Goal: Information Seeking & Learning: Check status

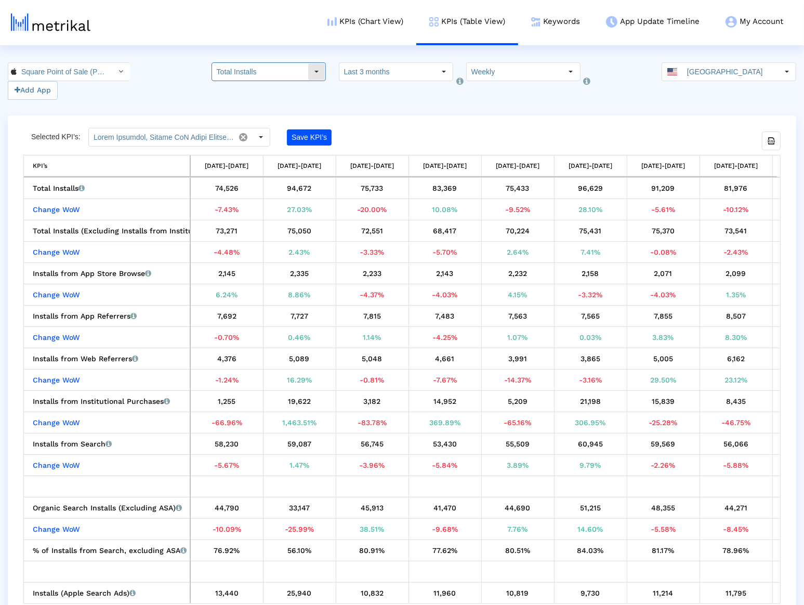
click at [301, 74] on input "Total Installs" at bounding box center [260, 72] width 96 height 18
click at [379, 97] on div "Select how far back from [DATE] you would like to view the data below. Last 3 m…" at bounding box center [396, 80] width 114 height 37
click at [436, 73] on div "Select" at bounding box center [444, 71] width 17 height 17
click at [484, 76] on input "Weekly" at bounding box center [515, 72] width 96 height 18
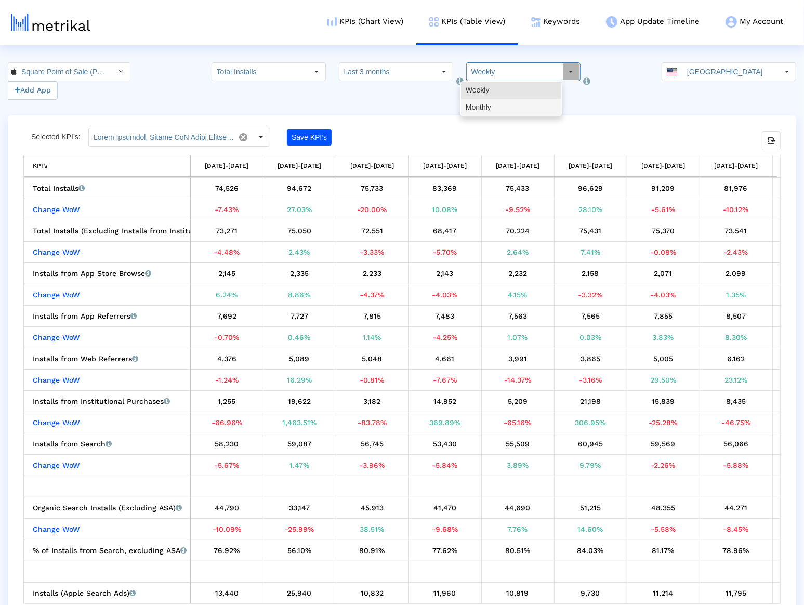
click at [483, 104] on div "Monthly" at bounding box center [511, 107] width 100 height 17
type input "Monthly"
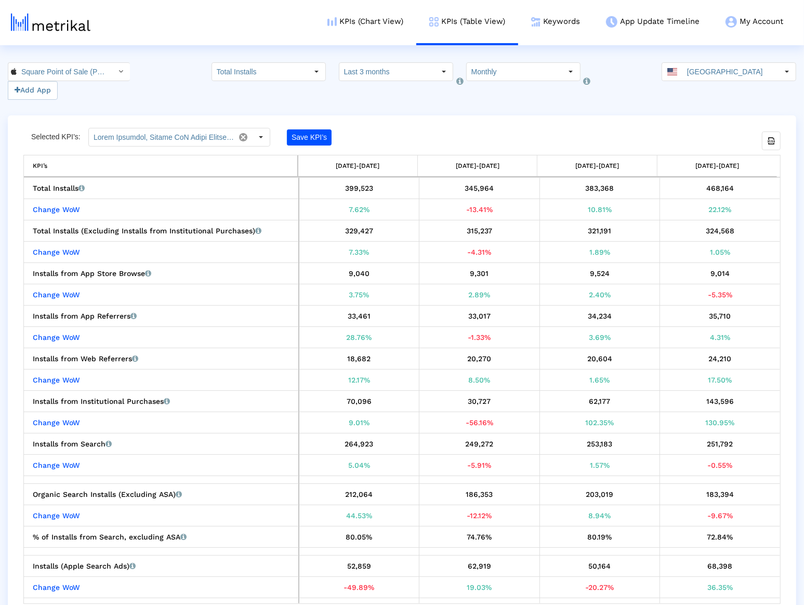
click at [708, 230] on div "324,568" at bounding box center [720, 231] width 113 height 14
copy div "324,568"
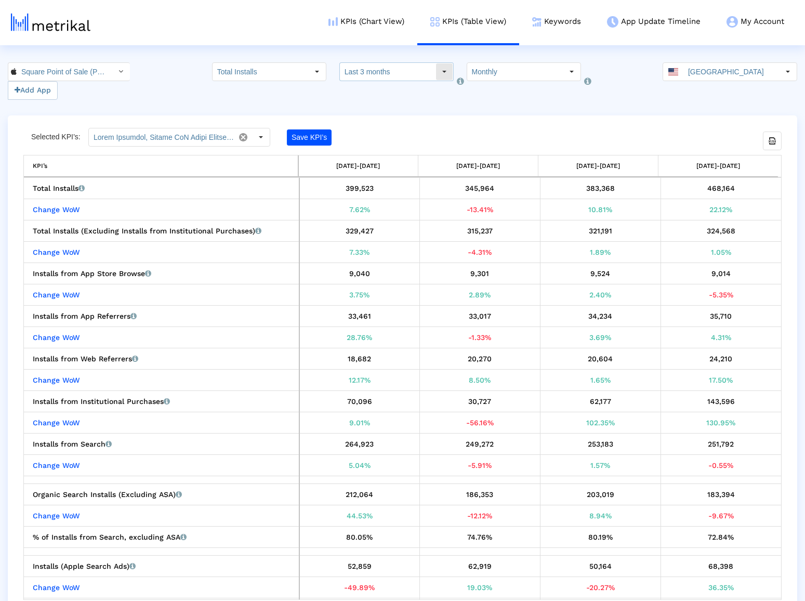
click at [413, 75] on input "Last 3 months" at bounding box center [388, 72] width 96 height 18
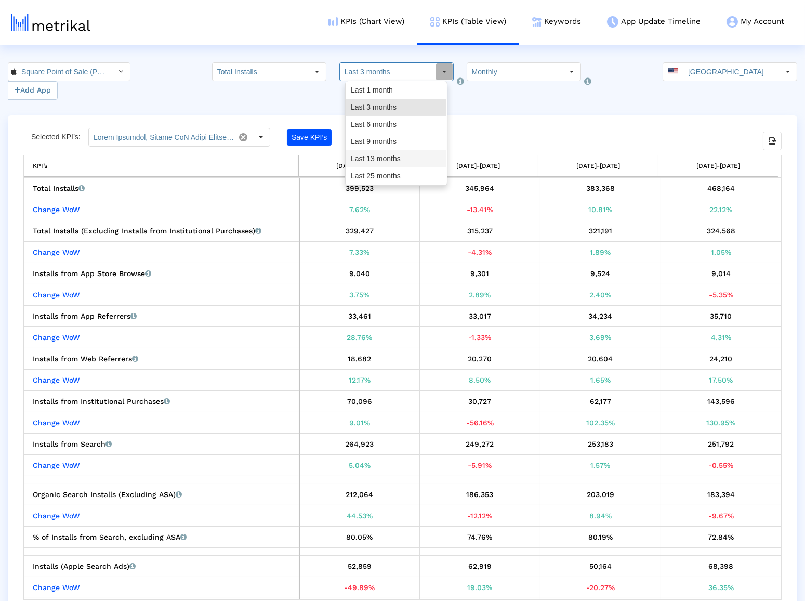
click at [404, 152] on div "Last 13 months" at bounding box center [396, 158] width 100 height 17
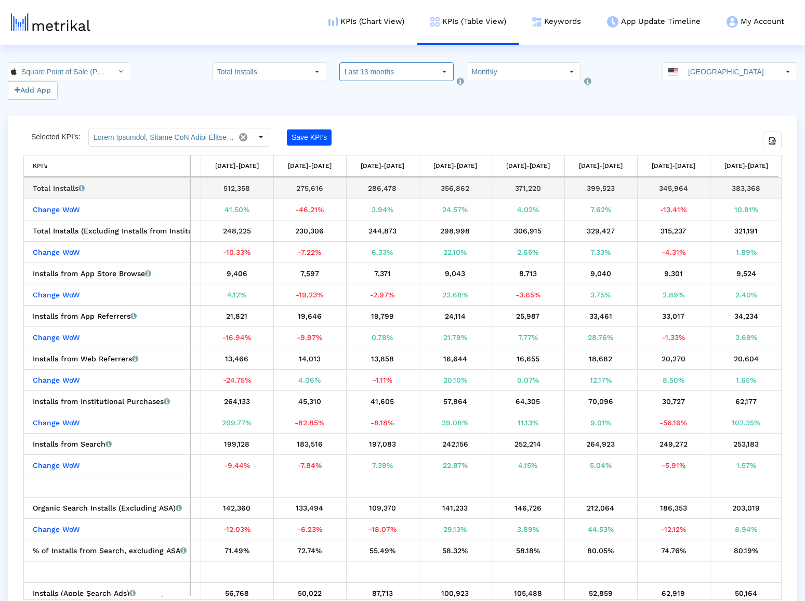
scroll to position [0, 431]
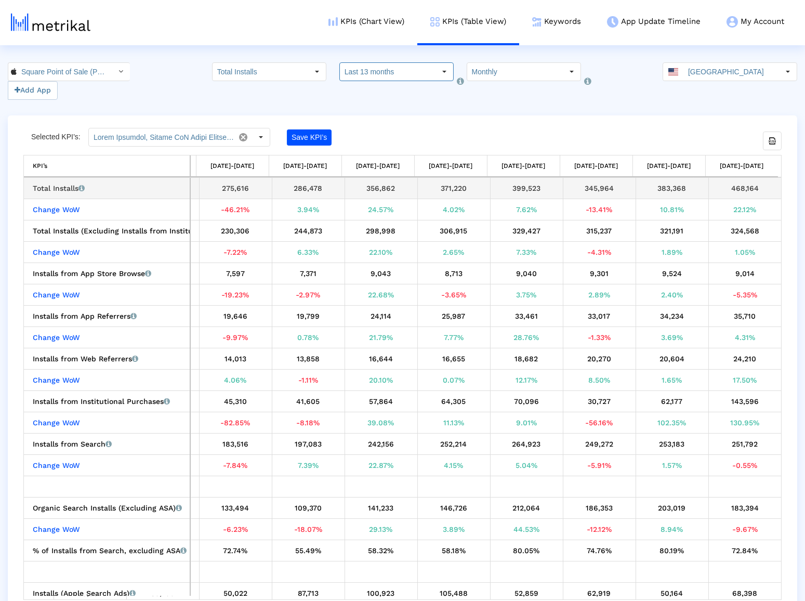
click at [744, 189] on div "468,164" at bounding box center [746, 188] width 66 height 14
copy div "468,164"
click at [672, 188] on div "383,368" at bounding box center [672, 188] width 65 height 14
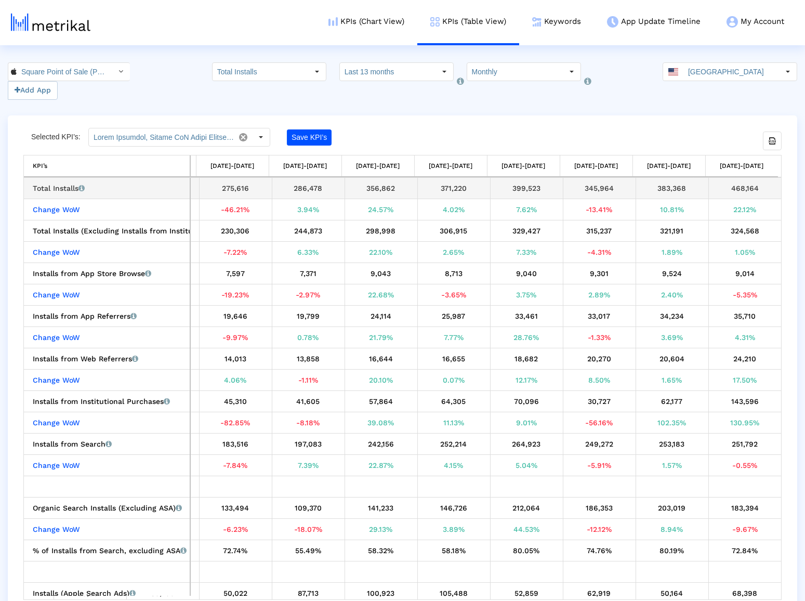
copy div "383,368"
click at [591, 187] on div "345,964" at bounding box center [599, 188] width 65 height 14
copy div "345,964"
click at [527, 188] on div "399,523" at bounding box center [526, 188] width 65 height 14
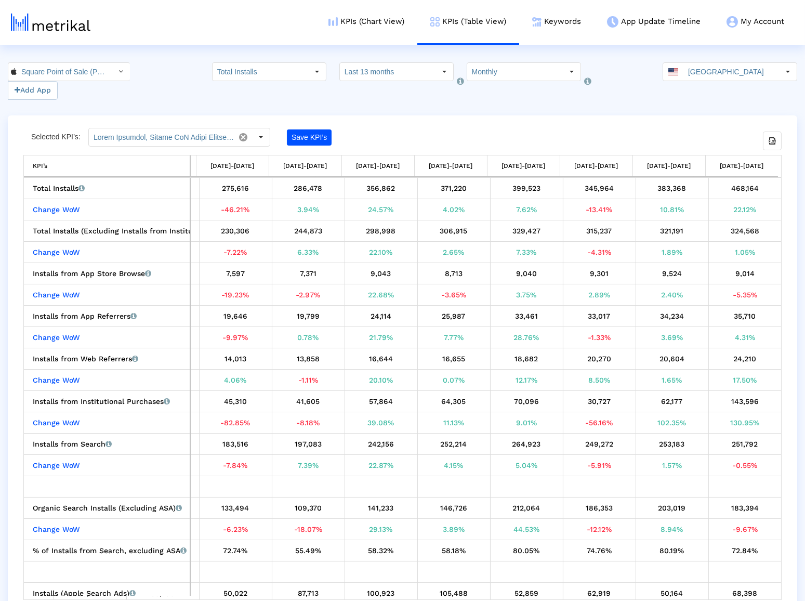
click at [527, 188] on div "399,523" at bounding box center [526, 188] width 65 height 14
copy div "399,523"
click at [457, 191] on div "371,220" at bounding box center [454, 188] width 65 height 14
copy div "371,220"
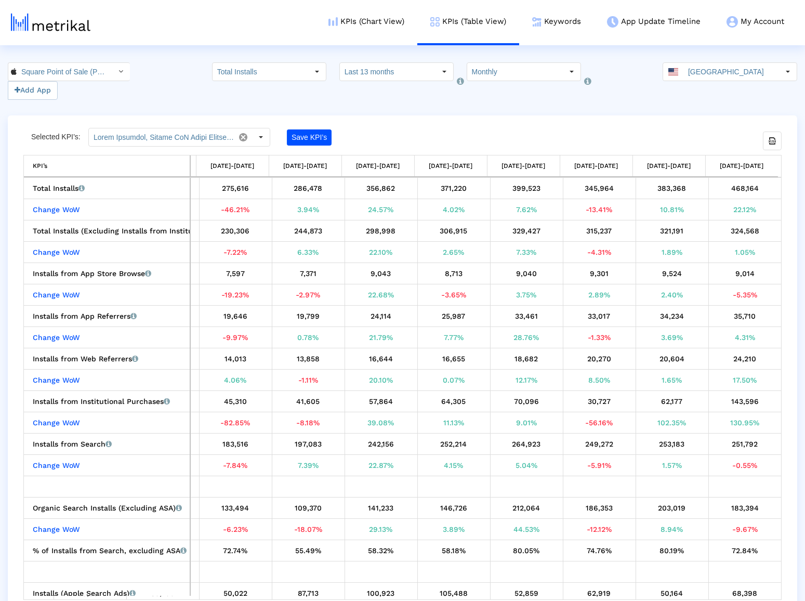
click at [373, 188] on div "356,862" at bounding box center [381, 188] width 65 height 14
copy div "356,862"
click at [298, 186] on div "286,478" at bounding box center [308, 188] width 65 height 14
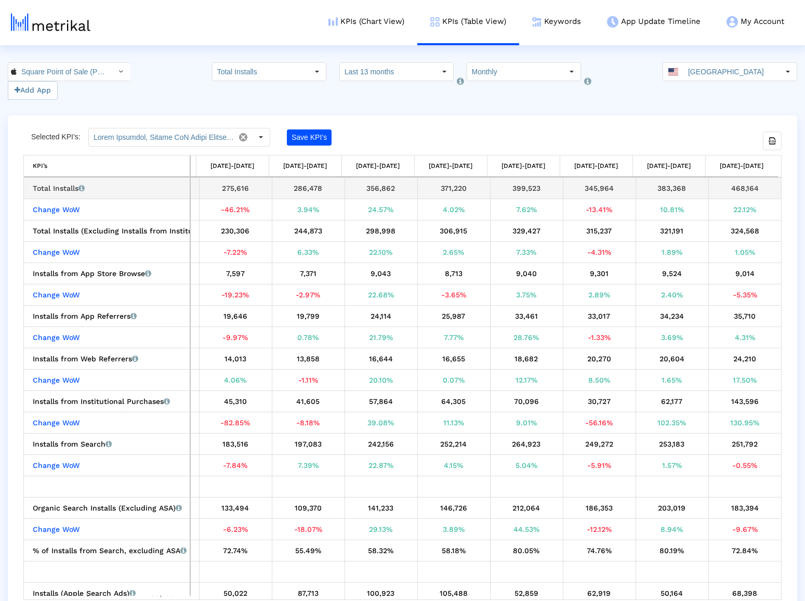
copy div "286,478"
click at [231, 189] on div "275,616" at bounding box center [235, 188] width 65 height 14
copy div "275,616"
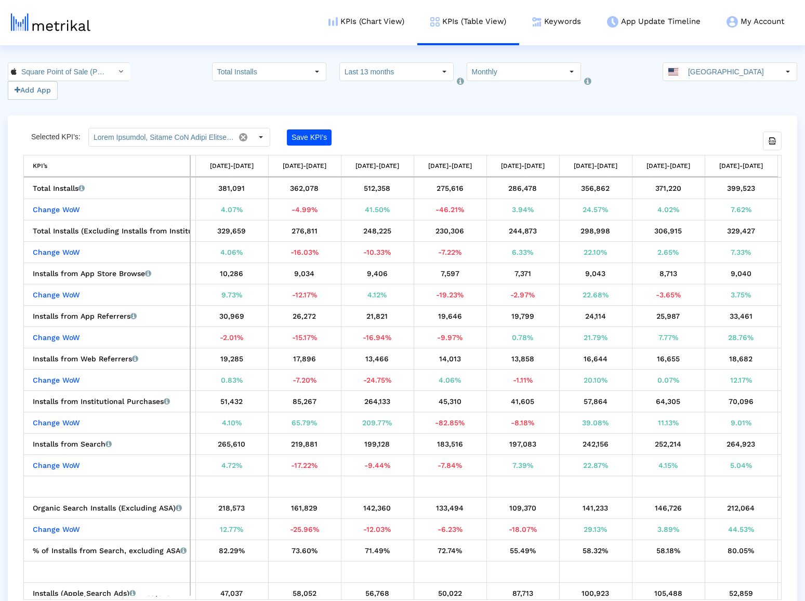
scroll to position [0, 213]
click at [378, 186] on div "512,358" at bounding box center [377, 188] width 65 height 14
copy div "512,358"
click at [309, 192] on div "362,078" at bounding box center [304, 188] width 65 height 14
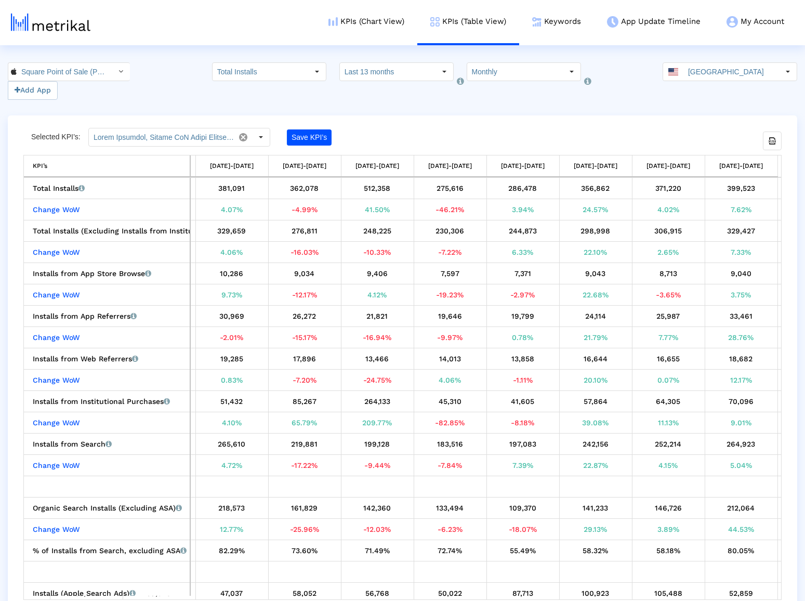
click at [309, 192] on div "362,078" at bounding box center [304, 188] width 65 height 14
click at [233, 189] on div "381,091" at bounding box center [232, 188] width 65 height 14
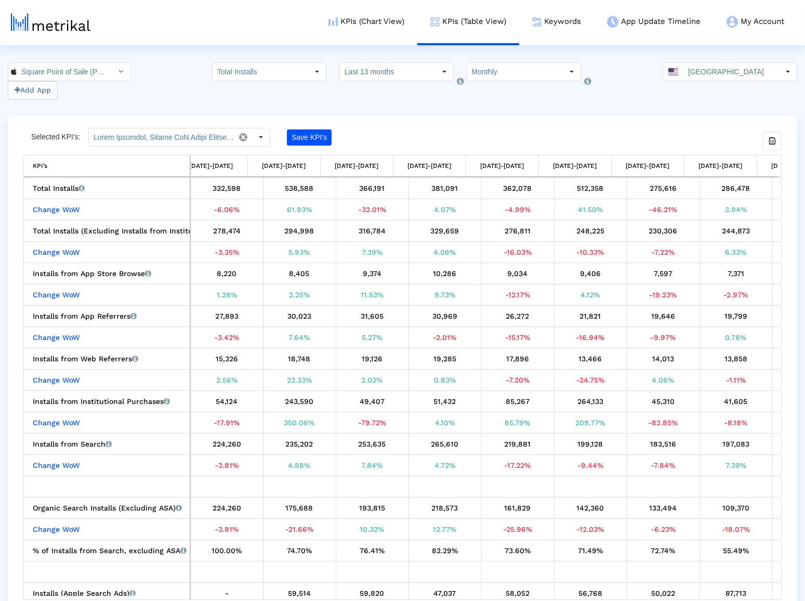
scroll to position [0, 0]
click at [374, 189] on div "366,191" at bounding box center [372, 188] width 65 height 14
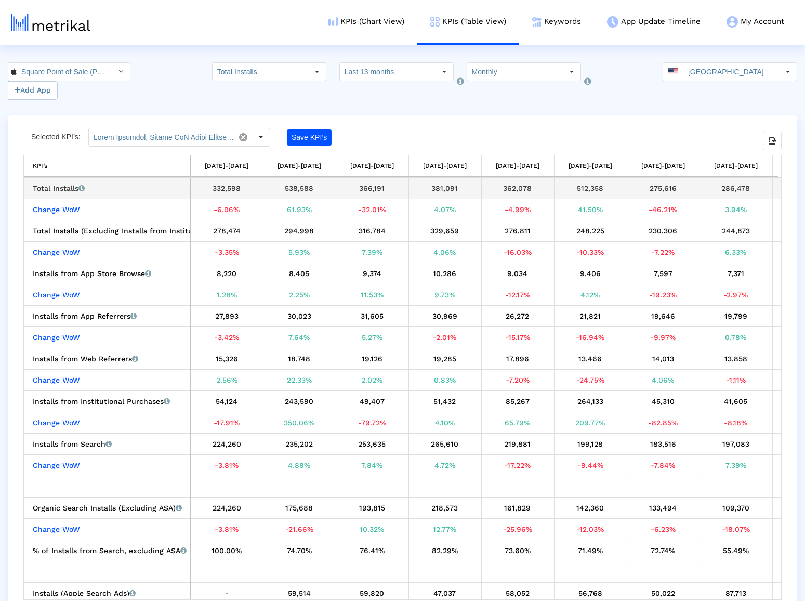
click at [374, 189] on div "366,191" at bounding box center [372, 188] width 65 height 14
click at [307, 188] on div "538,588" at bounding box center [299, 188] width 65 height 14
click at [242, 189] on div "332,598" at bounding box center [226, 188] width 65 height 14
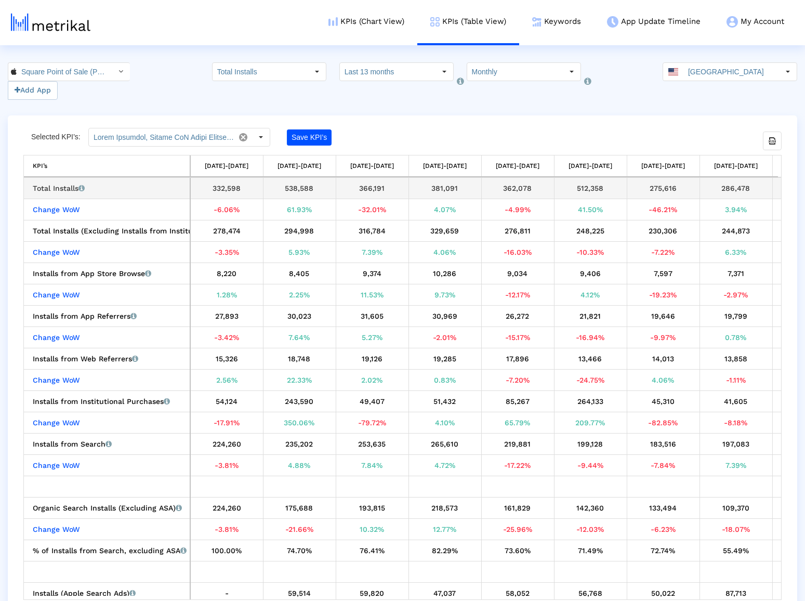
click at [233, 188] on div "332,598" at bounding box center [226, 188] width 65 height 14
click at [414, 72] on input "Last 13 months" at bounding box center [388, 72] width 96 height 18
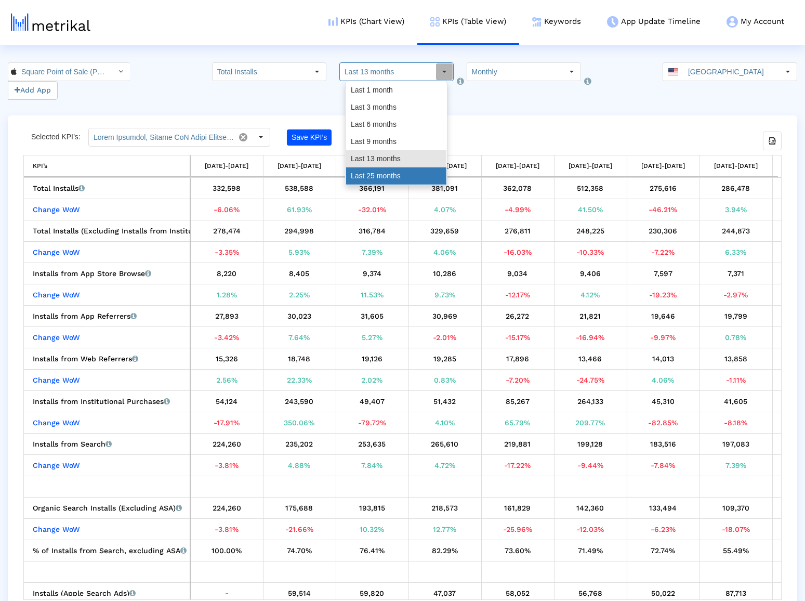
click at [398, 171] on div "Last 25 months" at bounding box center [396, 175] width 100 height 17
type input "Last 25 months"
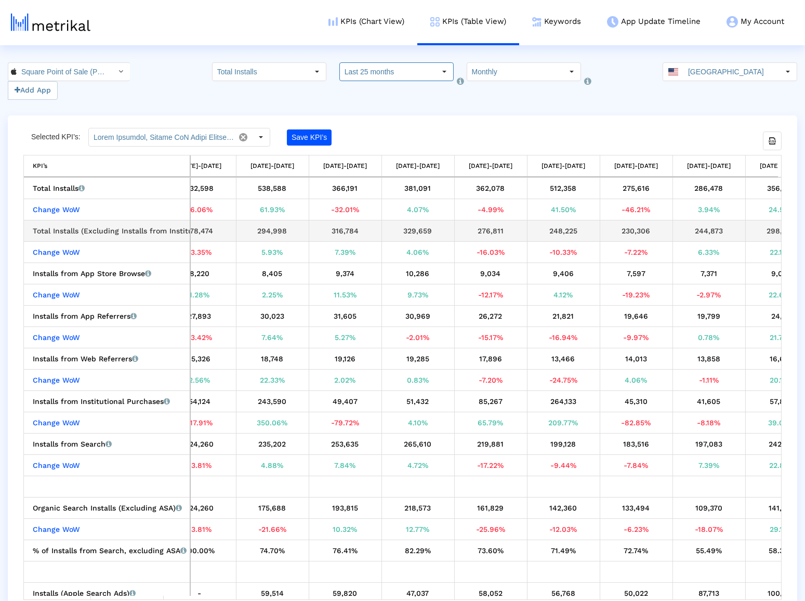
scroll to position [0, 903]
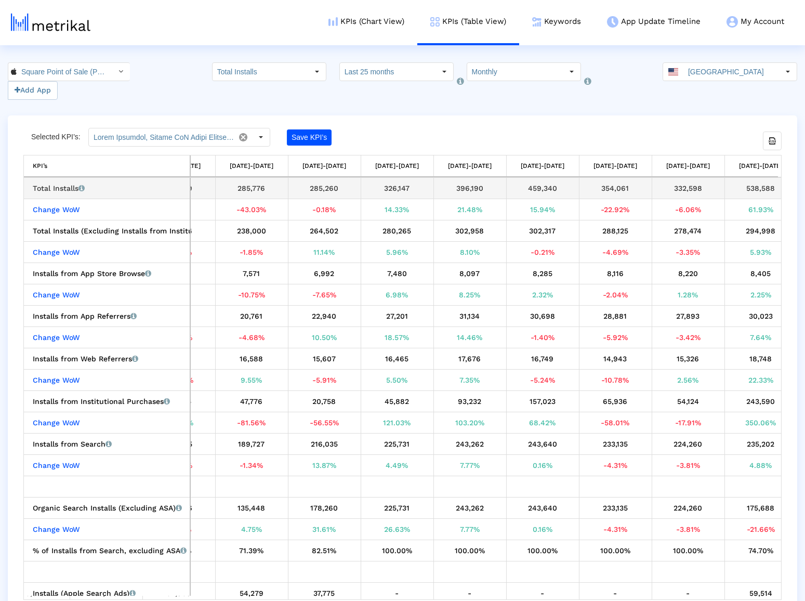
click at [619, 190] on div "354,061" at bounding box center [615, 188] width 65 height 14
click at [546, 188] on div "459,340" at bounding box center [543, 188] width 65 height 14
click at [476, 190] on div "396,190" at bounding box center [470, 188] width 65 height 14
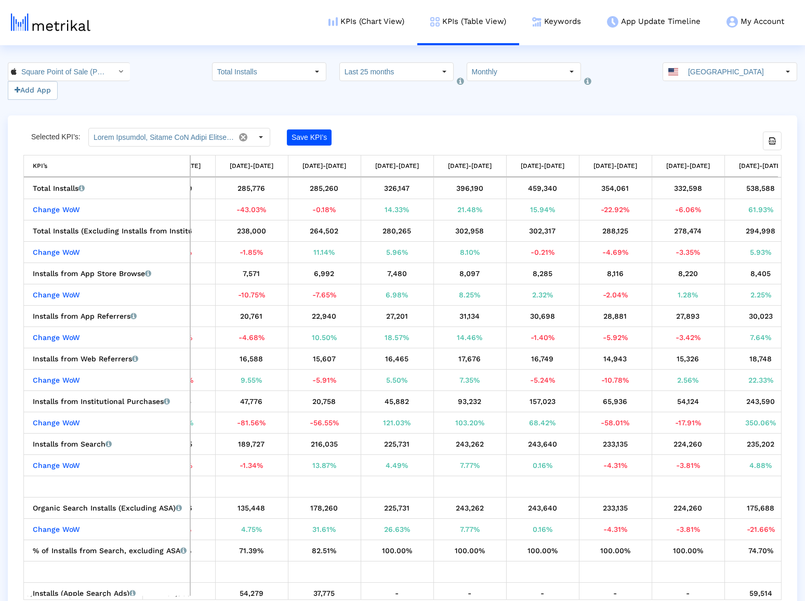
click at [476, 190] on div "396,190" at bounding box center [470, 188] width 65 height 14
click at [401, 190] on div "326,147" at bounding box center [397, 188] width 65 height 14
click at [323, 189] on div "285,260" at bounding box center [324, 188] width 65 height 14
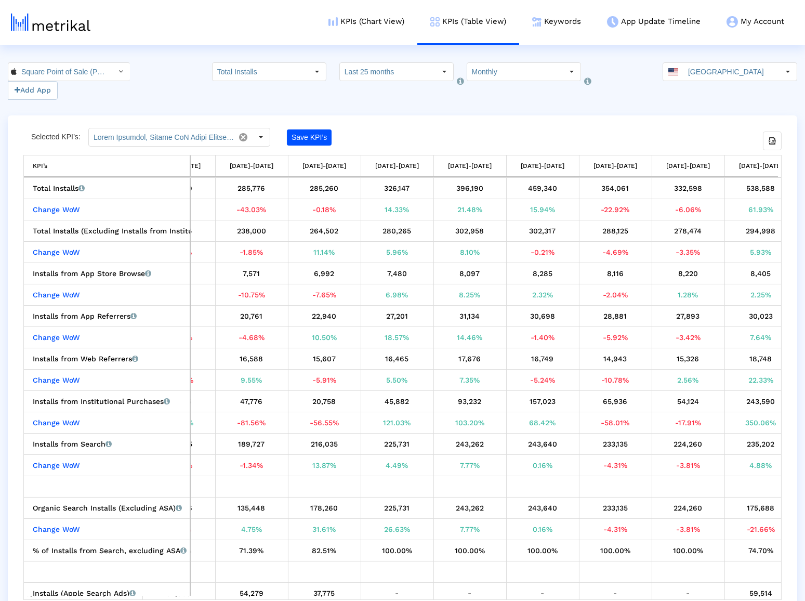
click at [255, 186] on div "285,776" at bounding box center [251, 188] width 65 height 14
